Goal: Task Accomplishment & Management: Manage account settings

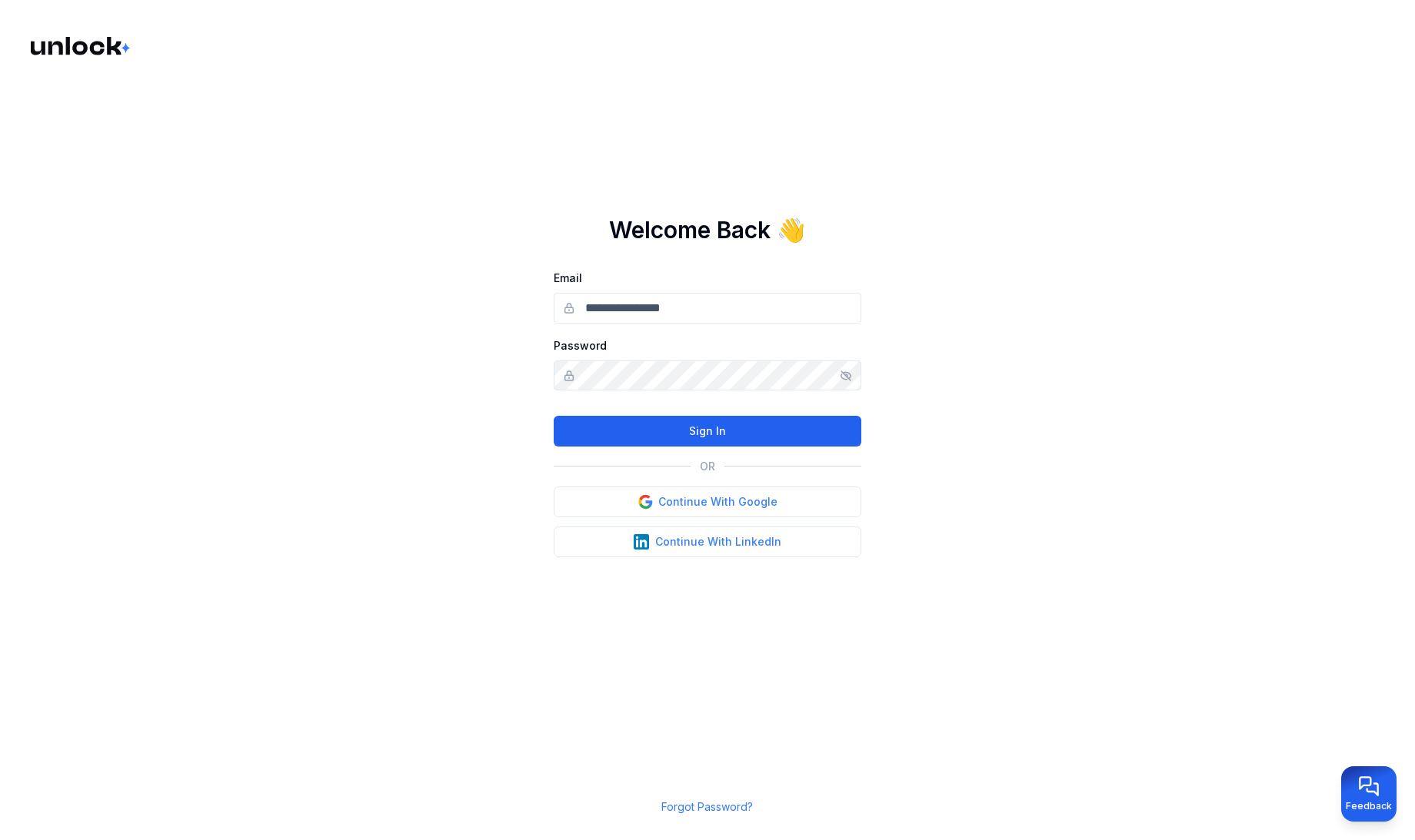
type input "**********"
click at [756, 427] on button "Sign In" at bounding box center [707, 431] width 308 height 30
